Goal: Task Accomplishment & Management: Use online tool/utility

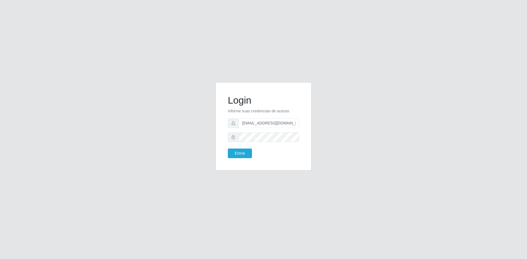
click at [245, 153] on button "Entrar" at bounding box center [240, 154] width 24 height 10
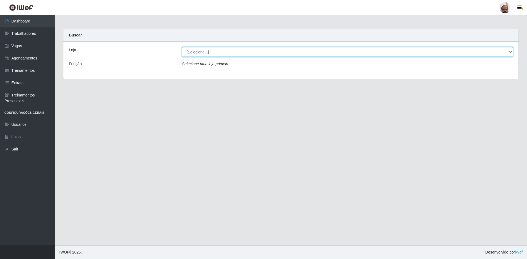
click at [240, 52] on select "[Selecione...] Mar Vermelho - Loja 05" at bounding box center [347, 52] width 331 height 10
select select "252"
click at [182, 47] on select "[Selecione...] Mar Vermelho - Loja 05" at bounding box center [347, 52] width 331 height 10
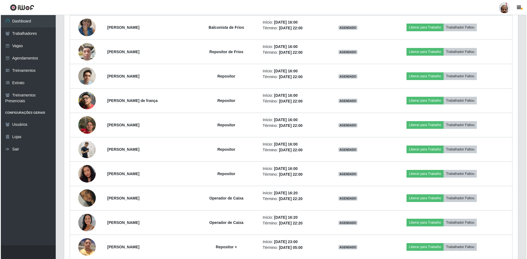
scroll to position [274, 0]
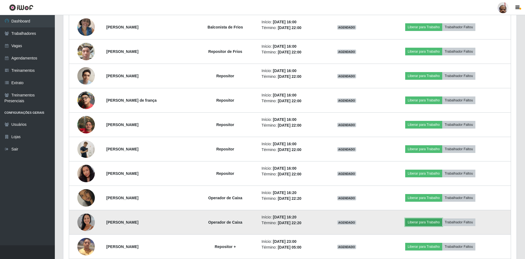
click at [420, 222] on button "Liberar para Trabalho" at bounding box center [424, 223] width 37 height 8
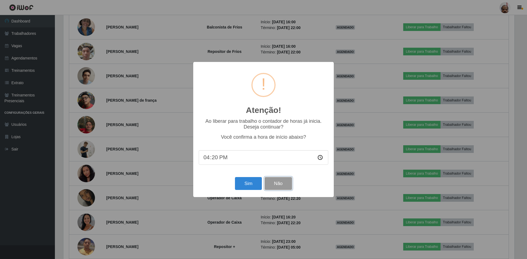
click at [272, 184] on button "Não" at bounding box center [277, 183] width 27 height 13
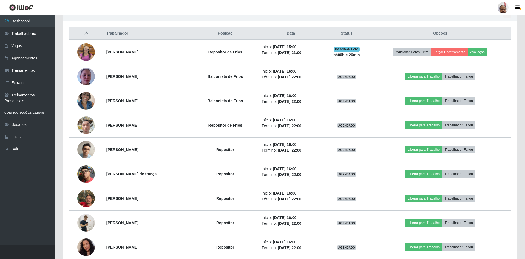
scroll to position [191, 0]
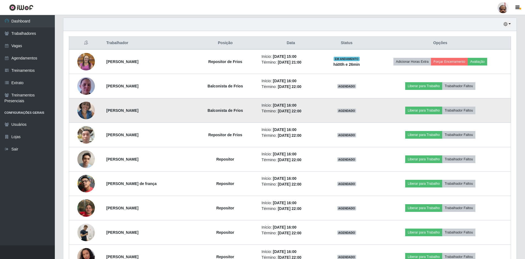
click at [83, 111] on img at bounding box center [86, 110] width 18 height 23
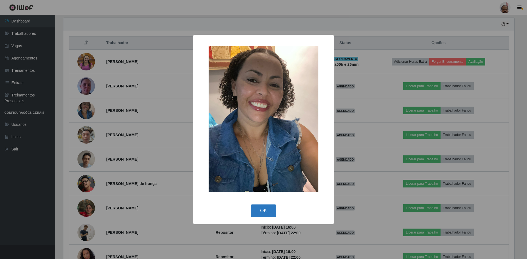
click at [265, 208] on button "OK" at bounding box center [264, 211] width 26 height 13
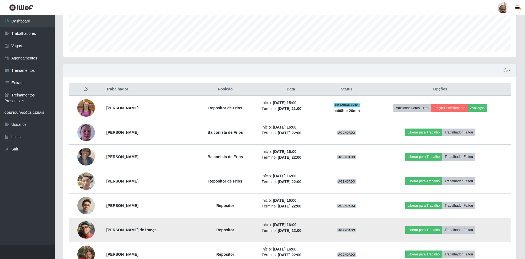
scroll to position [136, 0]
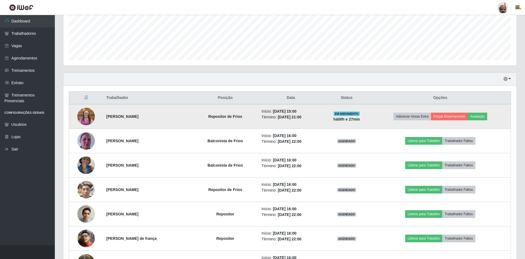
click at [89, 117] on img at bounding box center [86, 116] width 18 height 19
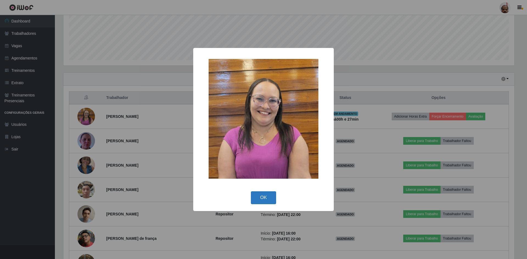
click at [268, 196] on button "OK" at bounding box center [264, 198] width 26 height 13
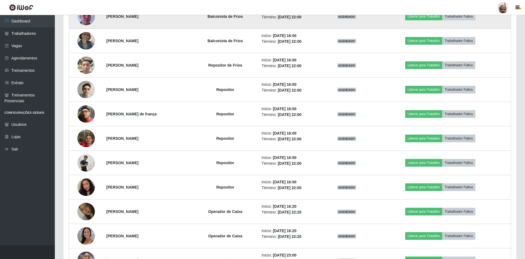
scroll to position [273, 0]
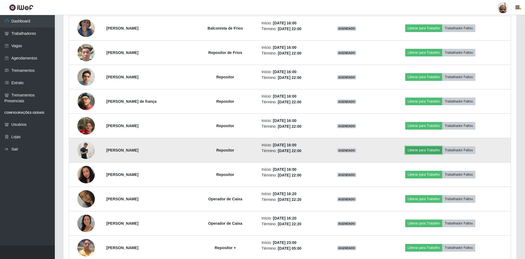
click at [423, 151] on button "Liberar para Trabalho" at bounding box center [424, 151] width 37 height 8
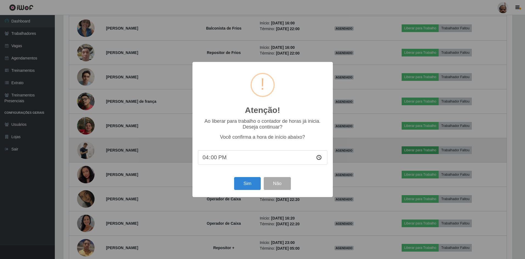
scroll to position [114, 451]
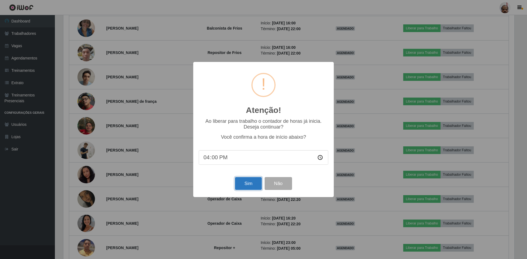
click at [249, 185] on button "Sim" at bounding box center [248, 183] width 27 height 13
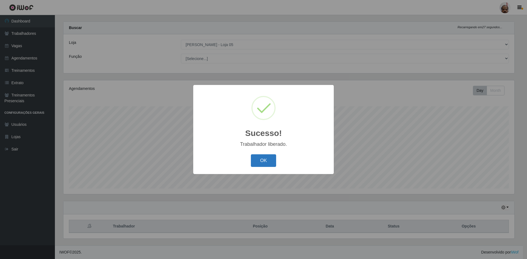
click at [261, 162] on button "OK" at bounding box center [264, 160] width 26 height 13
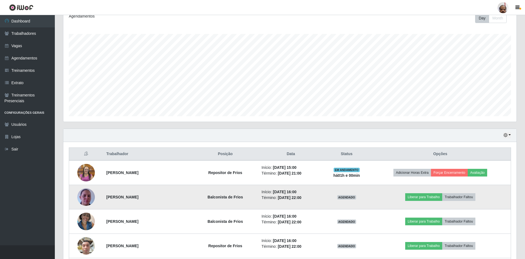
scroll to position [90, 0]
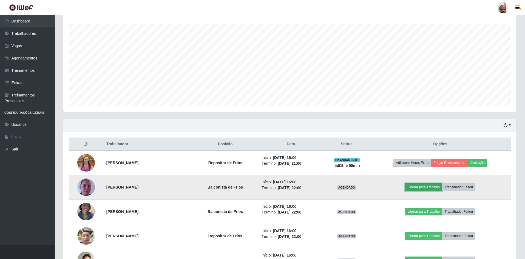
click at [427, 187] on button "Liberar para Trabalho" at bounding box center [424, 188] width 37 height 8
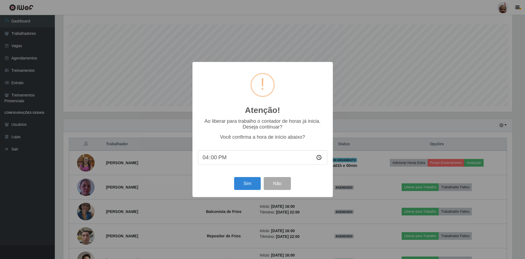
scroll to position [114, 451]
click at [253, 184] on button "Sim" at bounding box center [248, 183] width 27 height 13
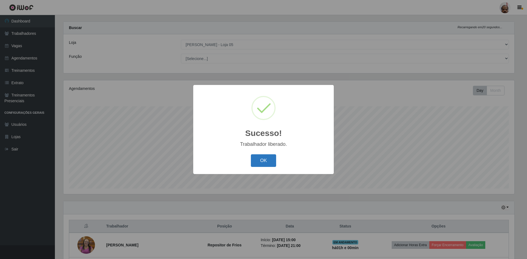
click at [268, 161] on button "OK" at bounding box center [264, 160] width 26 height 13
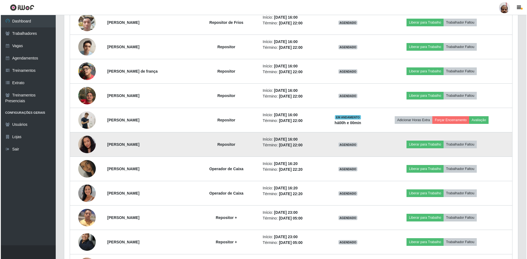
scroll to position [309, 0]
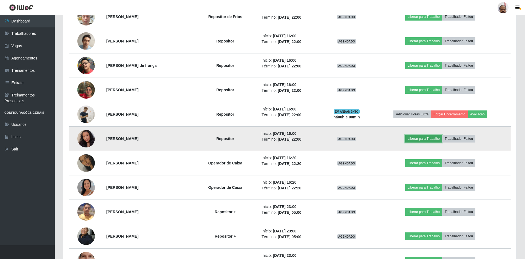
click at [419, 139] on button "Liberar para Trabalho" at bounding box center [424, 139] width 37 height 8
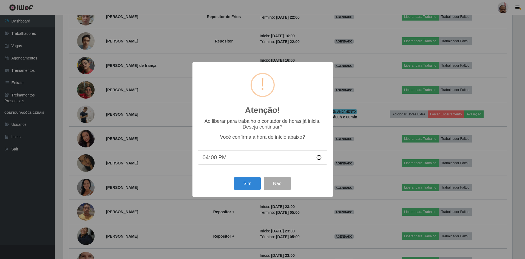
scroll to position [114, 451]
click at [245, 184] on button "Sim" at bounding box center [248, 183] width 27 height 13
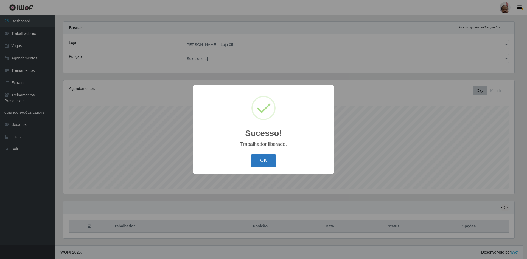
click at [268, 161] on button "OK" at bounding box center [264, 160] width 26 height 13
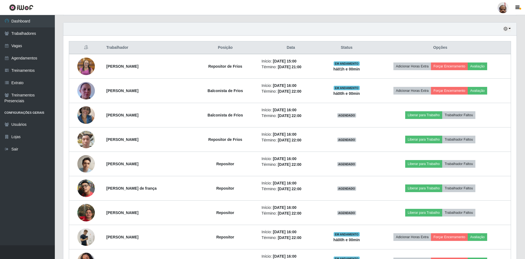
scroll to position [0, 0]
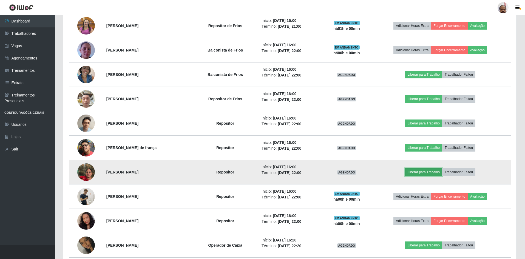
click at [423, 173] on button "Liberar para Trabalho" at bounding box center [424, 172] width 37 height 8
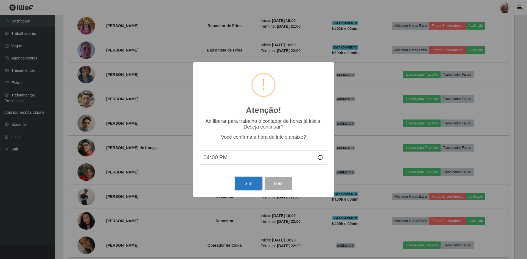
click at [246, 184] on button "Sim" at bounding box center [248, 183] width 27 height 13
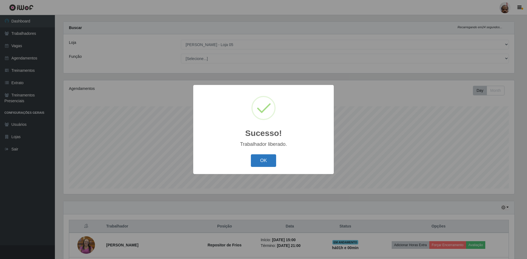
click at [264, 161] on button "OK" at bounding box center [264, 160] width 26 height 13
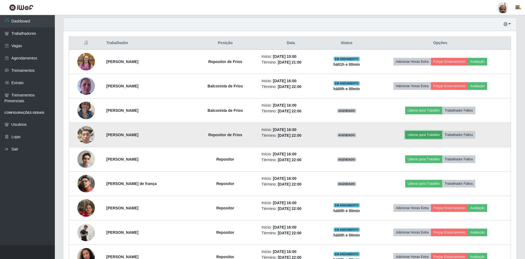
click at [421, 134] on button "Liberar para Trabalho" at bounding box center [424, 135] width 37 height 8
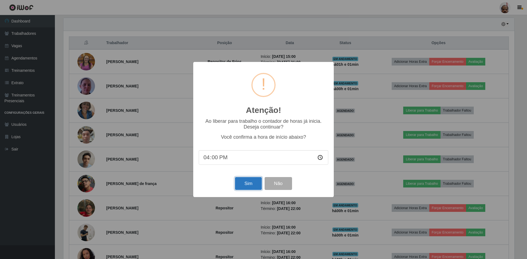
click at [246, 184] on button "Sim" at bounding box center [248, 183] width 27 height 13
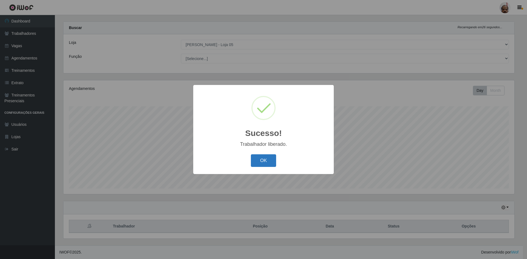
click at [260, 164] on button "OK" at bounding box center [264, 160] width 26 height 13
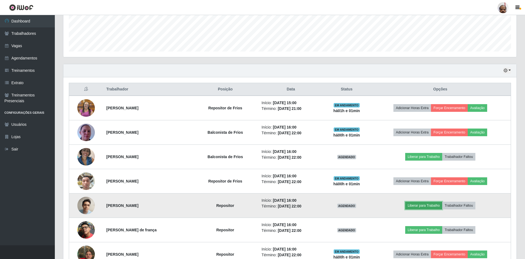
click at [418, 207] on button "Liberar para Trabalho" at bounding box center [424, 206] width 37 height 8
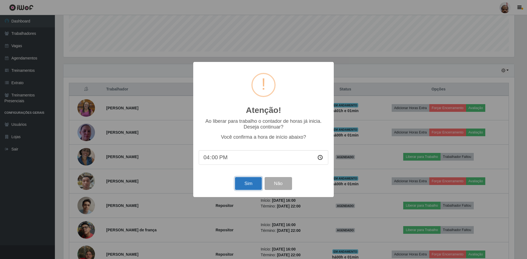
click at [248, 185] on button "Sim" at bounding box center [248, 183] width 27 height 13
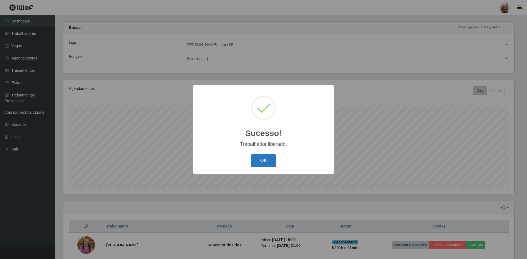
click at [260, 160] on button "OK" at bounding box center [264, 160] width 26 height 13
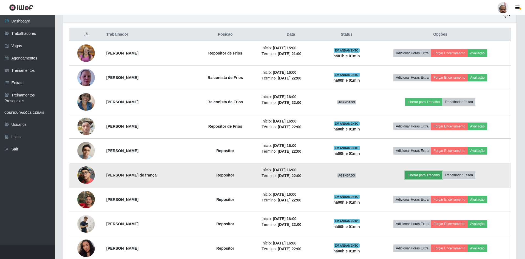
click at [423, 176] on button "Liberar para Trabalho" at bounding box center [424, 175] width 37 height 8
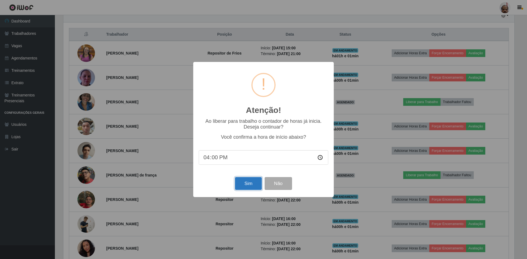
click at [246, 184] on button "Sim" at bounding box center [248, 183] width 27 height 13
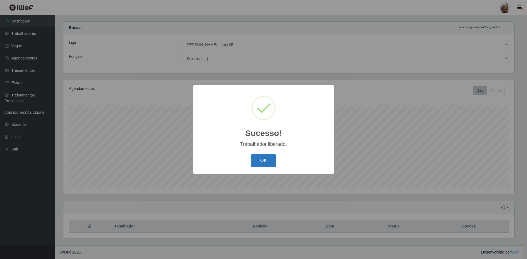
click at [264, 163] on button "OK" at bounding box center [264, 160] width 26 height 13
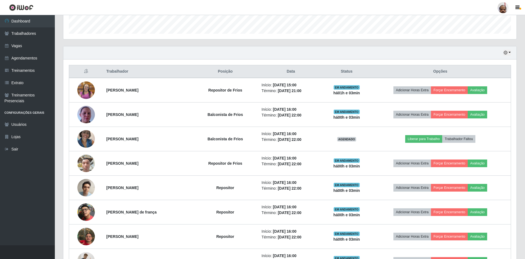
scroll to position [172, 0]
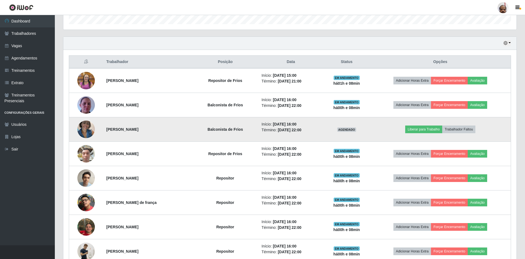
click at [85, 127] on img at bounding box center [86, 129] width 18 height 23
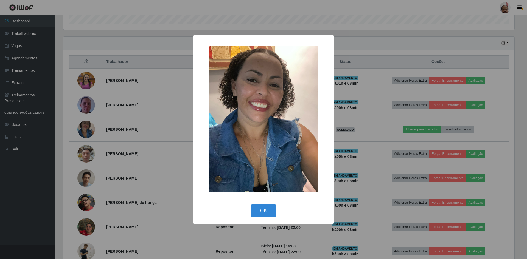
drag, startPoint x: 263, startPoint y: 210, endPoint x: 212, endPoint y: 182, distance: 58.1
click at [264, 210] on button "OK" at bounding box center [264, 211] width 26 height 13
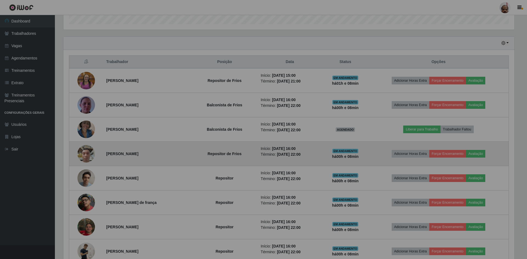
scroll to position [114, 454]
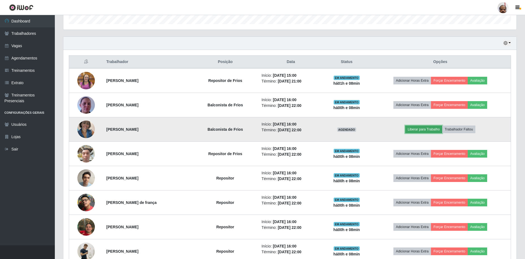
click at [424, 130] on button "Liberar para Trabalho" at bounding box center [424, 130] width 37 height 8
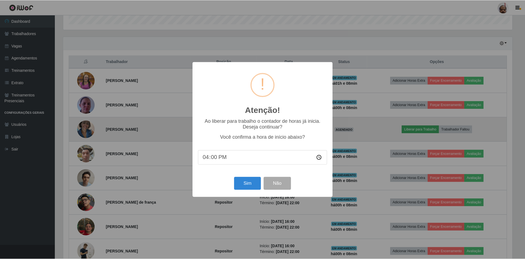
scroll to position [114, 451]
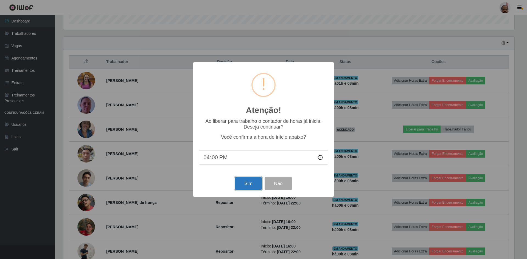
click at [239, 184] on button "Sim" at bounding box center [248, 183] width 27 height 13
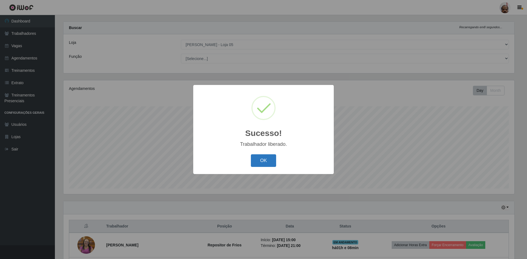
click at [263, 162] on button "OK" at bounding box center [264, 160] width 26 height 13
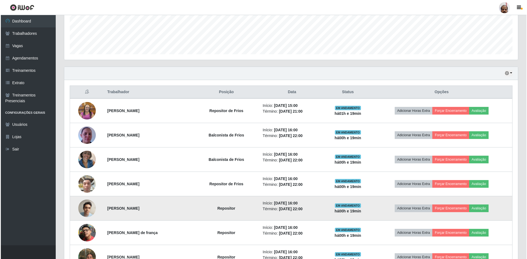
scroll to position [145, 0]
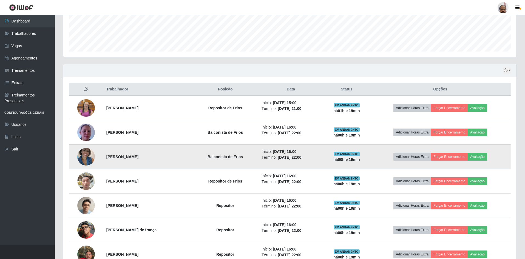
click at [84, 156] on img at bounding box center [86, 156] width 18 height 23
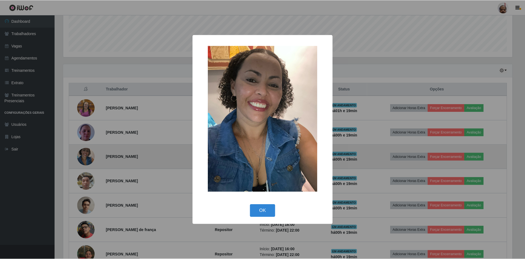
scroll to position [114, 451]
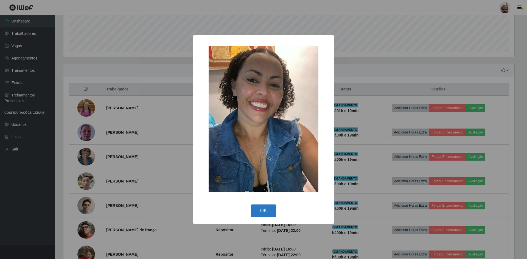
click at [264, 210] on button "OK" at bounding box center [264, 211] width 26 height 13
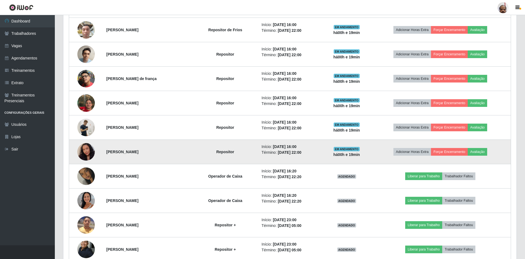
scroll to position [309, 0]
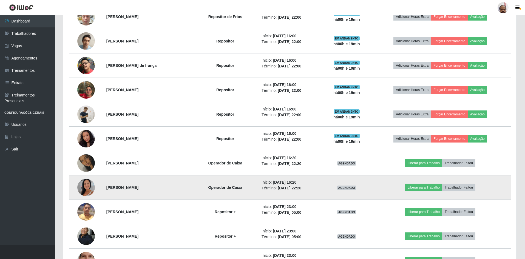
click at [82, 188] on img at bounding box center [86, 187] width 18 height 31
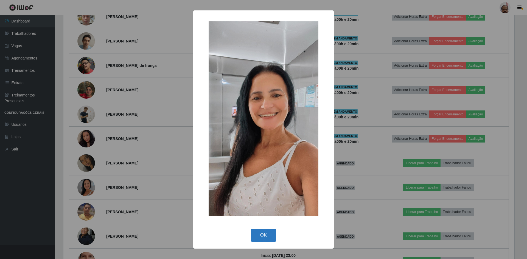
click at [263, 235] on button "OK" at bounding box center [264, 235] width 26 height 13
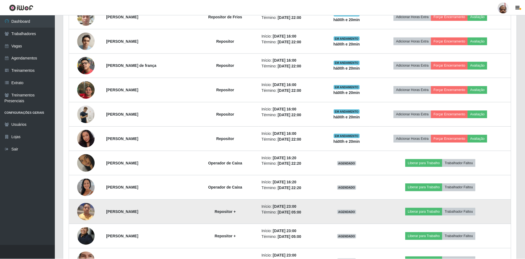
scroll to position [114, 454]
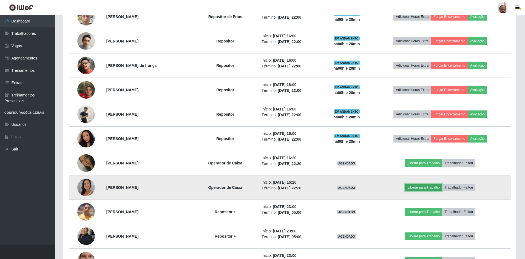
click at [425, 187] on button "Liberar para Trabalho" at bounding box center [424, 188] width 37 height 8
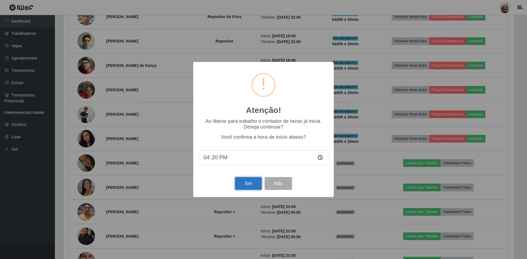
click at [240, 185] on button "Sim" at bounding box center [248, 183] width 27 height 13
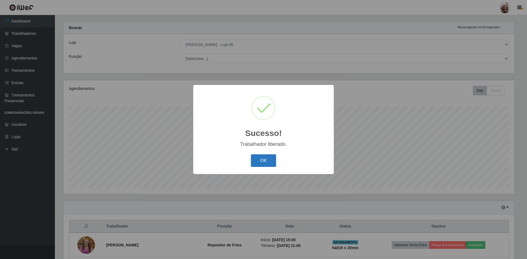
click at [265, 162] on button "OK" at bounding box center [264, 160] width 26 height 13
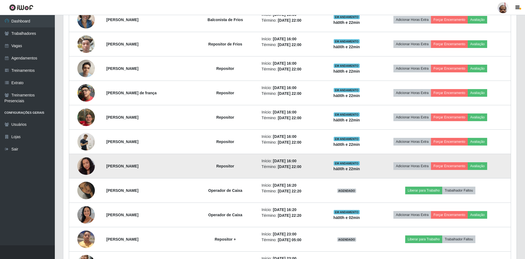
scroll to position [364, 0]
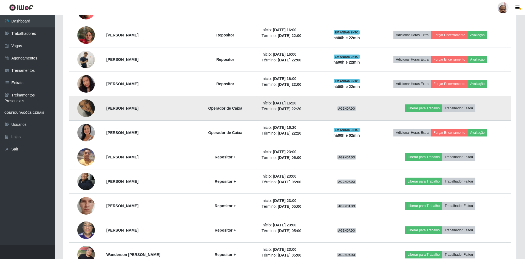
click at [84, 107] on img at bounding box center [86, 108] width 18 height 31
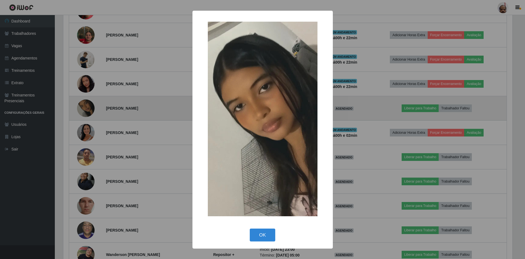
scroll to position [114, 451]
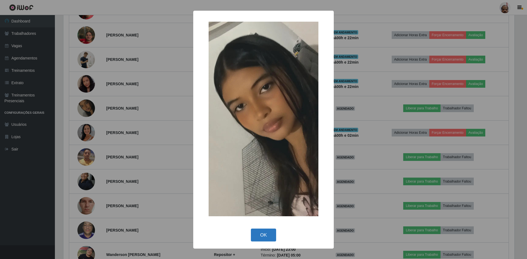
click at [261, 235] on button "OK" at bounding box center [264, 235] width 26 height 13
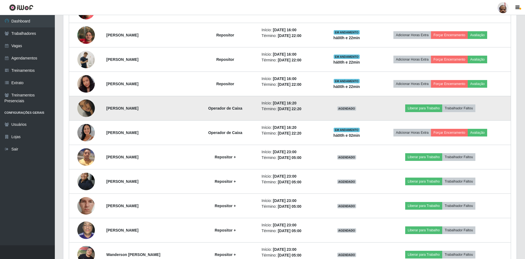
scroll to position [114, 454]
click at [427, 105] on button "Liberar para Trabalho" at bounding box center [424, 109] width 37 height 8
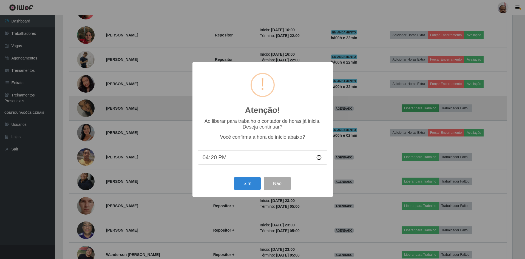
scroll to position [114, 451]
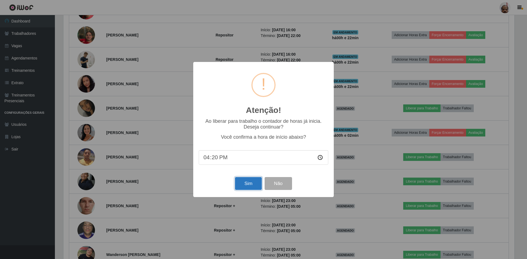
click at [245, 188] on button "Sim" at bounding box center [248, 183] width 27 height 13
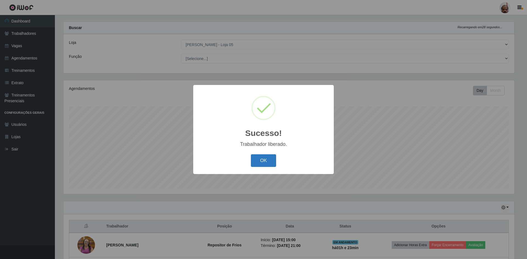
click at [260, 158] on button "OK" at bounding box center [264, 160] width 26 height 13
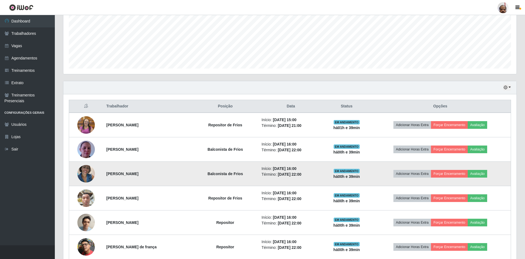
scroll to position [137, 0]
